Goal: Transaction & Acquisition: Purchase product/service

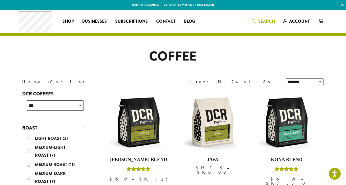
click at [271, 20] on span "Search" at bounding box center [266, 21] width 17 height 6
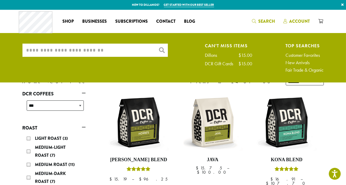
click at [291, 24] on span "Account" at bounding box center [296, 21] width 26 height 7
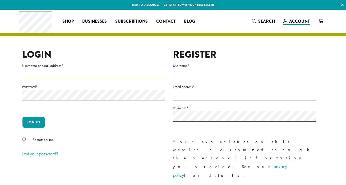
click at [77, 78] on input "Username or email address *" at bounding box center [93, 74] width 143 height 10
type input "**********"
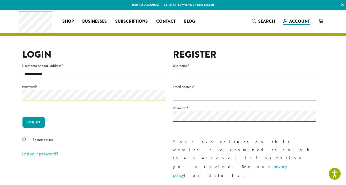
click at [22, 117] on button "Log in" at bounding box center [33, 122] width 22 height 11
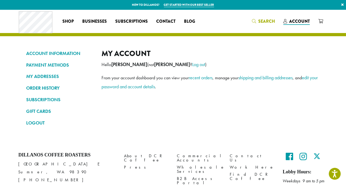
click at [266, 22] on span "Search" at bounding box center [266, 21] width 17 height 6
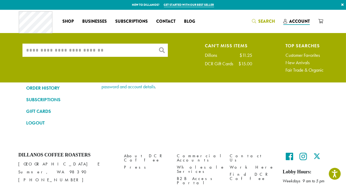
click at [113, 54] on input "What are you searching for?" at bounding box center [94, 50] width 145 height 13
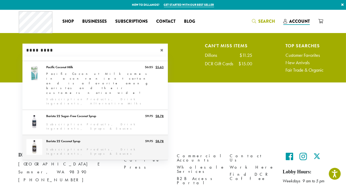
type input "*********"
click at [101, 135] on link "Barista 22 Coconut Syrup" at bounding box center [94, 147] width 145 height 25
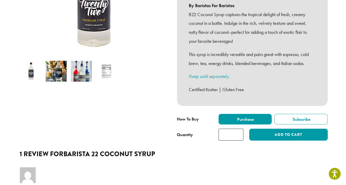
scroll to position [144, 0]
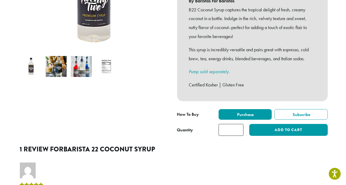
type input "*"
click at [238, 124] on input "*" at bounding box center [231, 130] width 25 height 12
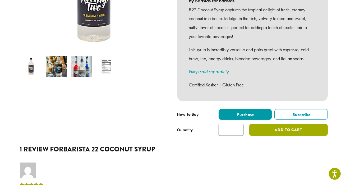
click at [267, 126] on button "Add to cart" at bounding box center [288, 130] width 78 height 12
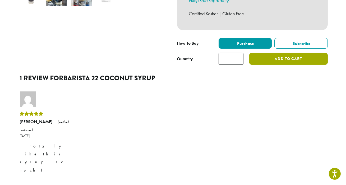
scroll to position [216, 0]
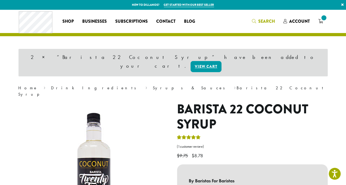
click at [264, 19] on span "Search" at bounding box center [266, 21] width 17 height 6
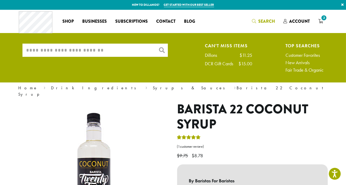
click at [127, 52] on input "What are you searching for?" at bounding box center [94, 50] width 145 height 13
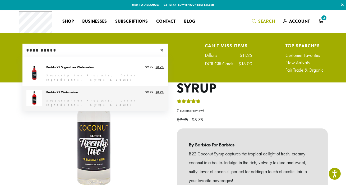
type input "**********"
click at [85, 95] on link "Barista 22 Watermelon" at bounding box center [94, 98] width 145 height 25
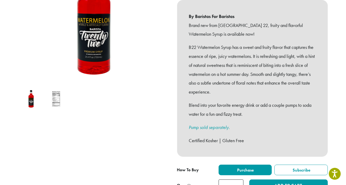
scroll to position [120, 0]
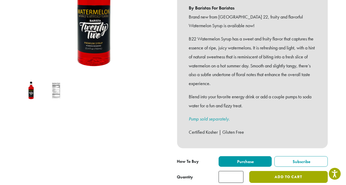
click at [278, 171] on button "Add to cart" at bounding box center [288, 177] width 78 height 12
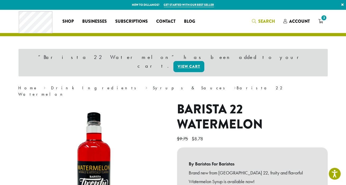
click at [265, 22] on span "Search" at bounding box center [266, 21] width 17 height 6
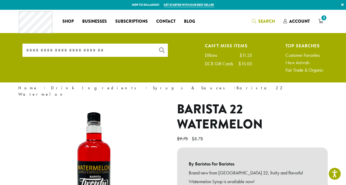
click at [149, 51] on input "What are you searching for?" at bounding box center [94, 50] width 145 height 13
type input "*"
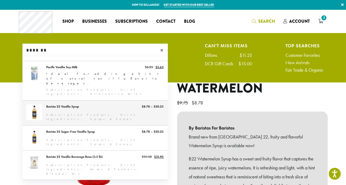
type input "*******"
click at [73, 100] on link "Barista 22 Vanilla Syrup" at bounding box center [94, 112] width 145 height 25
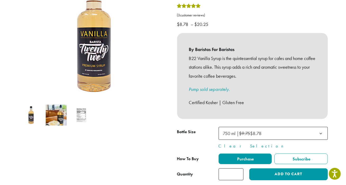
scroll to position [96, 0]
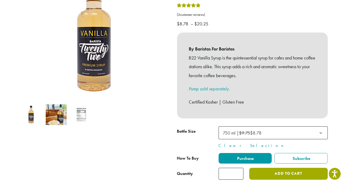
click at [282, 168] on button "Add to cart" at bounding box center [288, 174] width 78 height 12
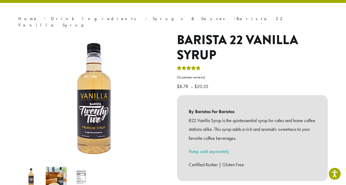
scroll to position [0, 0]
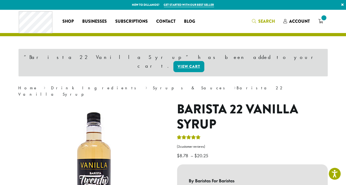
click at [266, 21] on span "Search" at bounding box center [266, 21] width 17 height 6
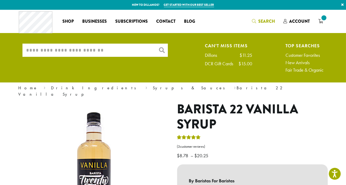
click at [118, 44] on input "What are you searching for?" at bounding box center [94, 50] width 145 height 13
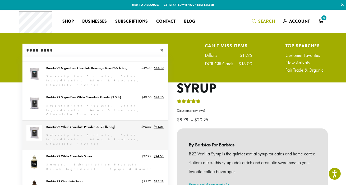
scroll to position [29, 0]
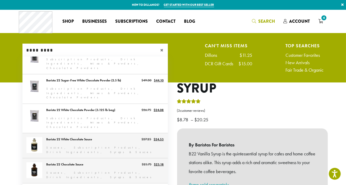
type input "*********"
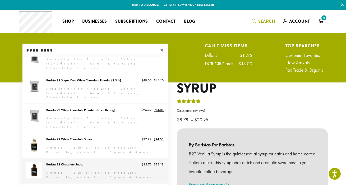
click at [98, 158] on link "Barista 22 Chocolate Sauce" at bounding box center [94, 170] width 145 height 25
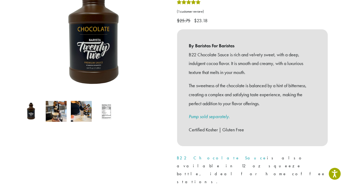
scroll to position [168, 0]
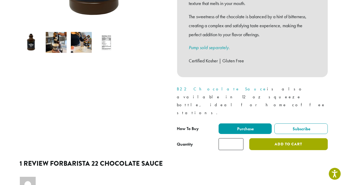
click at [294, 138] on button "Add to cart" at bounding box center [288, 144] width 78 height 12
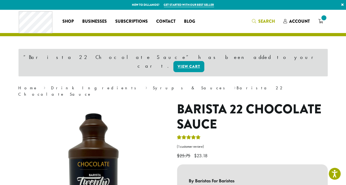
click at [268, 19] on span "Search" at bounding box center [266, 21] width 17 height 6
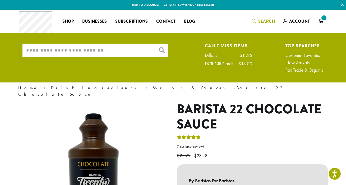
click at [121, 45] on input "What are you searching for?" at bounding box center [94, 50] width 145 height 13
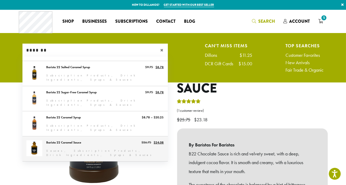
type input "*******"
click at [90, 137] on link "Barista 22 Caramel Sauce" at bounding box center [94, 148] width 145 height 25
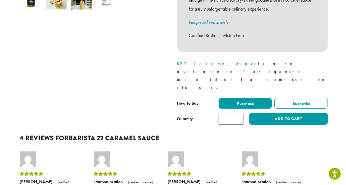
scroll to position [216, 0]
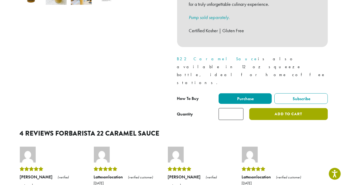
click at [277, 108] on button "Add to cart" at bounding box center [288, 114] width 78 height 12
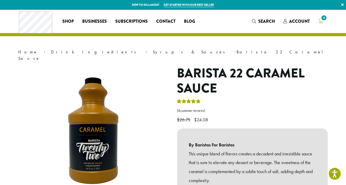
click at [320, 23] on icon "6" at bounding box center [320, 21] width 5 height 4
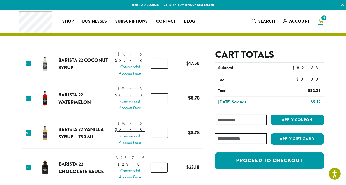
click at [258, 16] on div "Coffee All Coffees Best Sellers Blends Single Origins Dillanos Limited Organic …" at bounding box center [173, 21] width 309 height 22
click at [259, 17] on link "Search" at bounding box center [263, 21] width 31 height 9
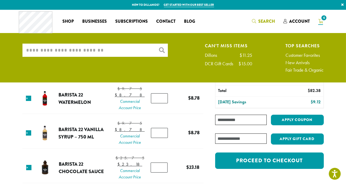
click at [133, 47] on input "What are you searching for?" at bounding box center [94, 50] width 145 height 13
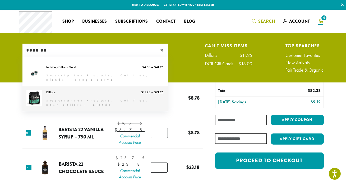
type input "*******"
click at [89, 99] on link "Dillons" at bounding box center [94, 98] width 145 height 25
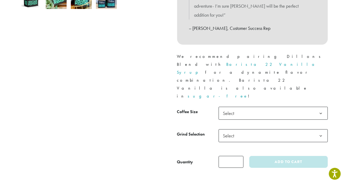
scroll to position [216, 0]
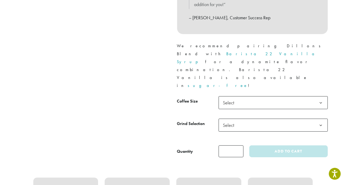
click at [246, 62] on div "Medium Roast Dillons ( 26 customer reviews) $ 11.25 – $ 71.25 Price range: $11.…" at bounding box center [252, 2] width 159 height 318
click at [246, 96] on span "Select" at bounding box center [273, 102] width 109 height 13
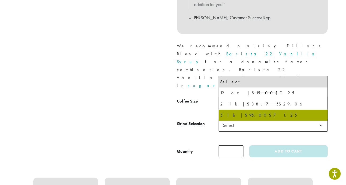
select select "**********"
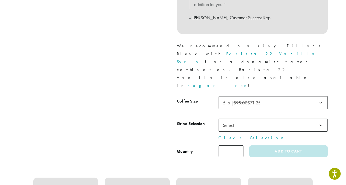
click at [237, 120] on span "Select" at bounding box center [230, 125] width 19 height 10
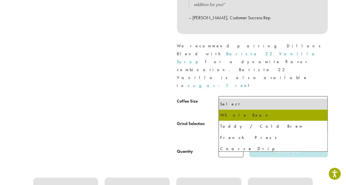
select select "**********"
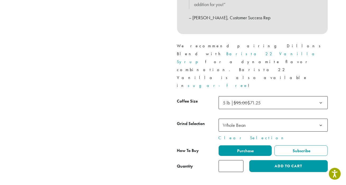
type input "*"
click at [238, 160] on input "*" at bounding box center [231, 166] width 25 height 12
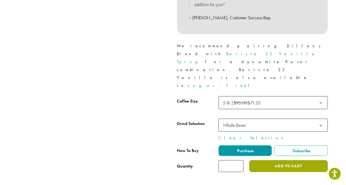
click at [256, 160] on button "Add to cart" at bounding box center [288, 166] width 78 height 12
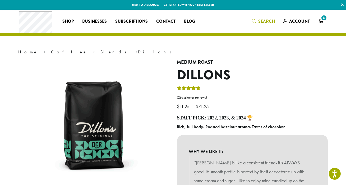
click at [258, 18] on span "Search" at bounding box center [263, 21] width 23 height 7
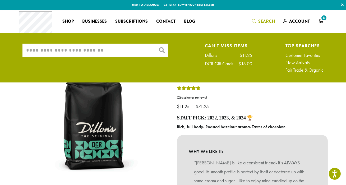
click at [79, 46] on input "What are you searching for?" at bounding box center [94, 50] width 145 height 13
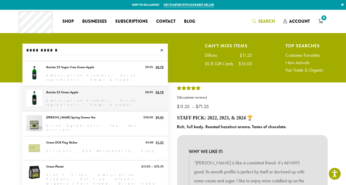
type input "**********"
click at [92, 91] on link "Barista 22 Green Apple" at bounding box center [94, 98] width 145 height 25
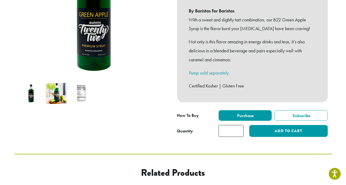
scroll to position [120, 0]
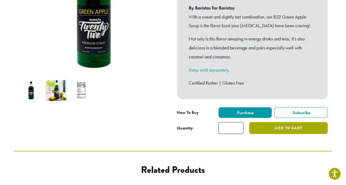
click at [271, 122] on button "Add to cart" at bounding box center [288, 128] width 78 height 12
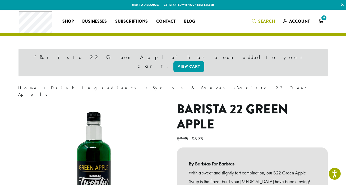
click at [262, 18] on span "Search" at bounding box center [266, 21] width 17 height 6
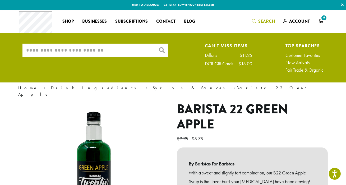
click at [130, 49] on input "What are you searching for?" at bounding box center [94, 50] width 145 height 13
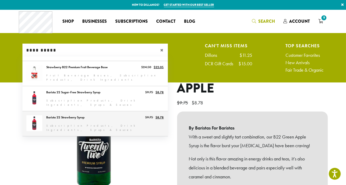
type input "**********"
click at [77, 117] on link "Barista 22 Strawberry Syrup" at bounding box center [94, 123] width 145 height 25
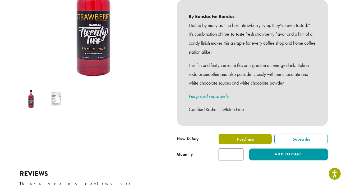
scroll to position [120, 0]
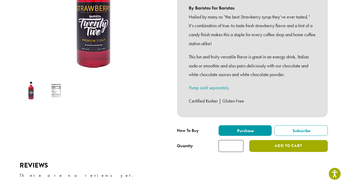
click at [252, 140] on button "Add to cart" at bounding box center [288, 146] width 78 height 12
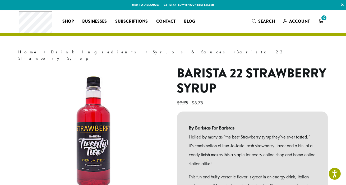
drag, startPoint x: 272, startPoint y: 21, endPoint x: 218, endPoint y: 16, distance: 55.0
click at [272, 21] on span "Search" at bounding box center [266, 21] width 17 height 6
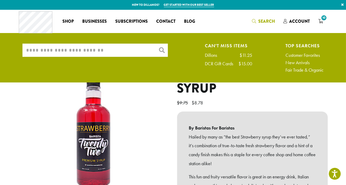
click at [111, 45] on input "What are you searching for?" at bounding box center [94, 50] width 145 height 13
click at [324, 18] on span "10" at bounding box center [323, 17] width 7 height 7
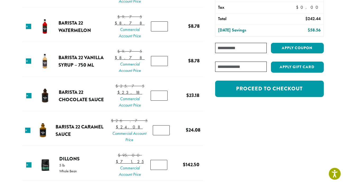
scroll to position [48, 0]
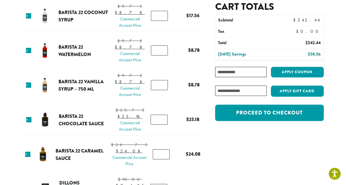
type input "*"
click at [161, 55] on input "*" at bounding box center [159, 50] width 17 height 10
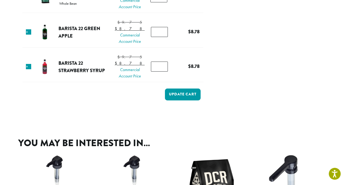
scroll to position [288, 0]
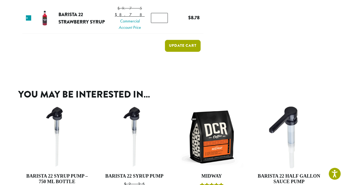
click at [192, 52] on button "Update cart" at bounding box center [183, 46] width 36 height 12
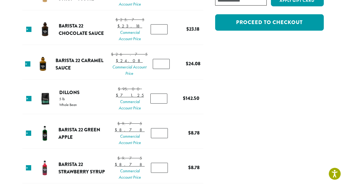
scroll to position [166, 0]
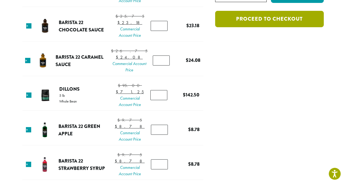
click at [269, 21] on link "Proceed to checkout" at bounding box center [269, 19] width 108 height 16
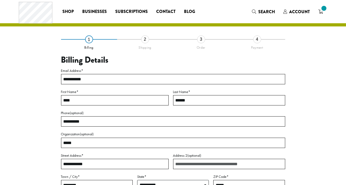
select select "**"
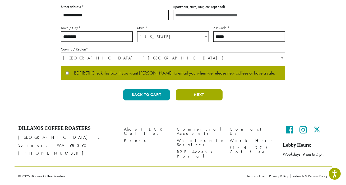
click at [193, 95] on button "Next" at bounding box center [199, 94] width 47 height 11
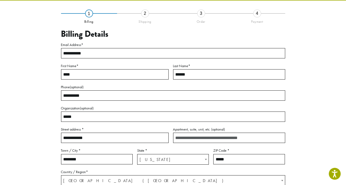
scroll to position [30, 0]
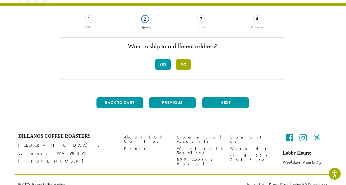
click at [188, 65] on button "No" at bounding box center [183, 64] width 15 height 11
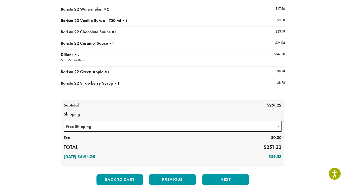
scroll to position [102, 0]
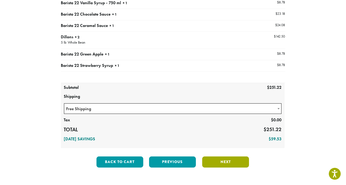
click at [232, 159] on button "Next" at bounding box center [225, 161] width 47 height 11
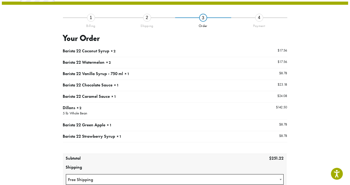
scroll to position [30, 0]
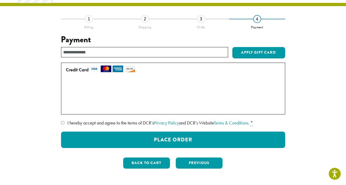
click at [138, 123] on span "I hereby accept and agree to the terms of DCR’s Privacy Policy and DCR’s Websit…" at bounding box center [158, 123] width 182 height 6
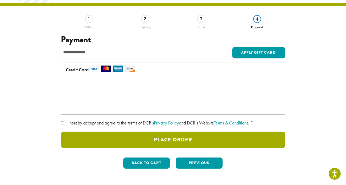
click at [138, 137] on button "Place Order" at bounding box center [173, 140] width 224 height 16
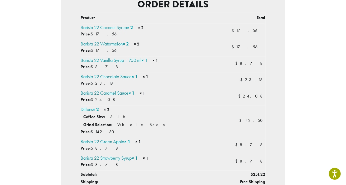
scroll to position [168, 0]
